Goal: Information Seeking & Learning: Learn about a topic

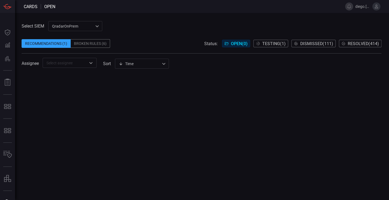
click at [85, 26] on div "QradarOnPrem 5aadb41e-e732-4a7a-884f-5c29e918b1b8 ​" at bounding box center [75, 26] width 54 height 10
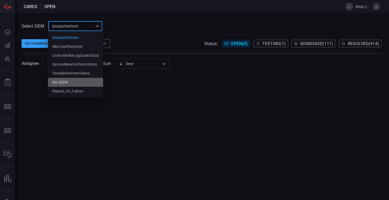
click at [74, 80] on li "NG-SIEM" at bounding box center [75, 82] width 55 height 9
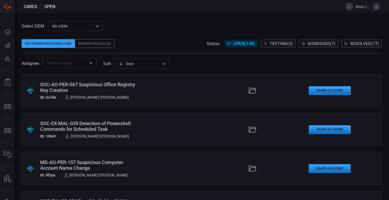
scroll to position [375, 0]
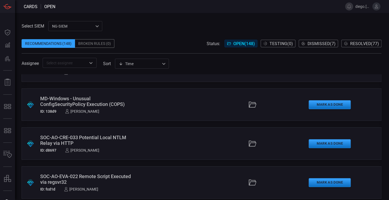
click at [342, 33] on span at bounding box center [202, 35] width 360 height 8
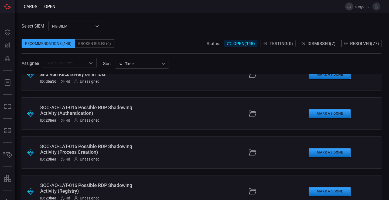
scroll to position [4006, 0]
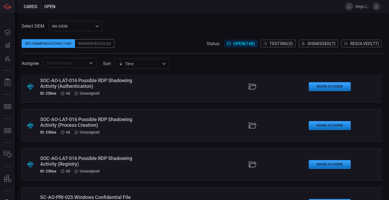
click at [108, 164] on div "SOC-AO-LAT-016 Possible RDP Shadowing Activity (Registry)" at bounding box center [88, 160] width 96 height 11
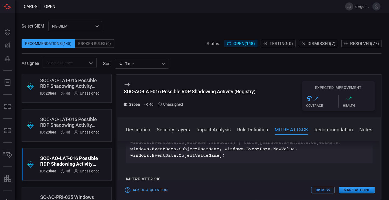
scroll to position [162, 0]
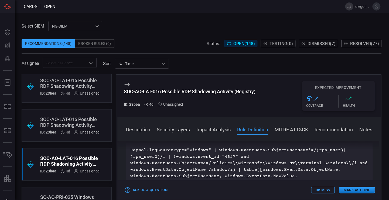
click at [55, 130] on div "SOC-AO-LAT-016 Possible RDP Shadowing Activity (Process Creation) ID: 23bea 4d …" at bounding box center [69, 125] width 59 height 18
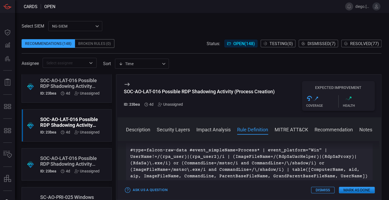
scroll to position [4615, 0]
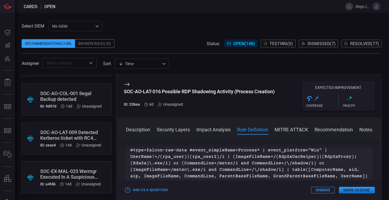
click at [72, 130] on div "SOC-AO-LAT-009 Detected Kerberos ticket with RC4 Encryption Type" at bounding box center [70, 134] width 61 height 11
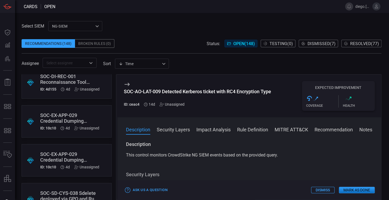
scroll to position [3829, 0]
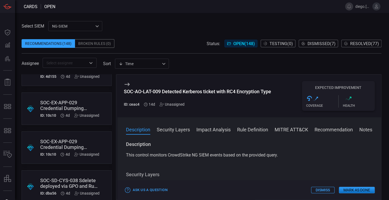
click at [86, 109] on div "SOC-EX-APP-029 Credential Dumping Activities Discovered (Registry)" at bounding box center [69, 105] width 59 height 11
click at [84, 147] on div "SOC-EX-APP-029 Credential Dumping Activities Discovered" at bounding box center [69, 143] width 59 height 11
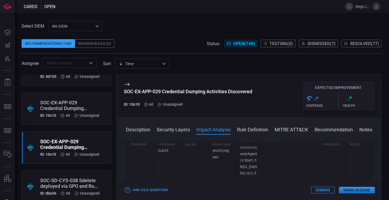
scroll to position [6476, 0]
click at [255, 130] on button "Rule Definition" at bounding box center [252, 129] width 31 height 6
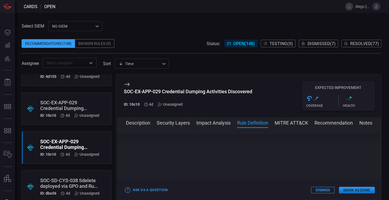
scroll to position [8417, 0]
click at [171, 91] on div "SOC-EX-APP-029 Credential Dumping Activities Discovered" at bounding box center [188, 92] width 128 height 6
drag, startPoint x: 171, startPoint y: 91, endPoint x: 184, endPoint y: 91, distance: 12.7
click at [184, 91] on div "SOC-EX-APP-029 Credential Dumping Activities Discovered" at bounding box center [188, 92] width 128 height 6
click at [244, 104] on div "ID: 10c10 4d Unassigned" at bounding box center [188, 104] width 128 height 4
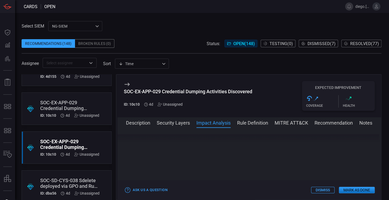
scroll to position [8309, 0]
click at [184, 89] on div "SOC-EX-APP-029 Credential Dumping Activities Discovered" at bounding box center [188, 92] width 128 height 6
click at [159, 91] on div "SOC-EX-APP-029 Credential Dumping Activities Discovered" at bounding box center [188, 92] width 128 height 6
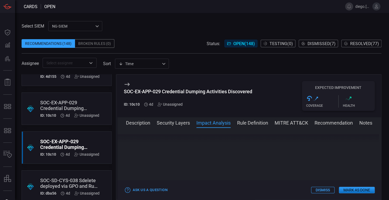
drag, startPoint x: 159, startPoint y: 91, endPoint x: 178, endPoint y: 93, distance: 19.2
click at [178, 93] on div "SOC-EX-APP-029 Credential Dumping Activities Discovered" at bounding box center [188, 92] width 128 height 6
